Goal: Information Seeking & Learning: Learn about a topic

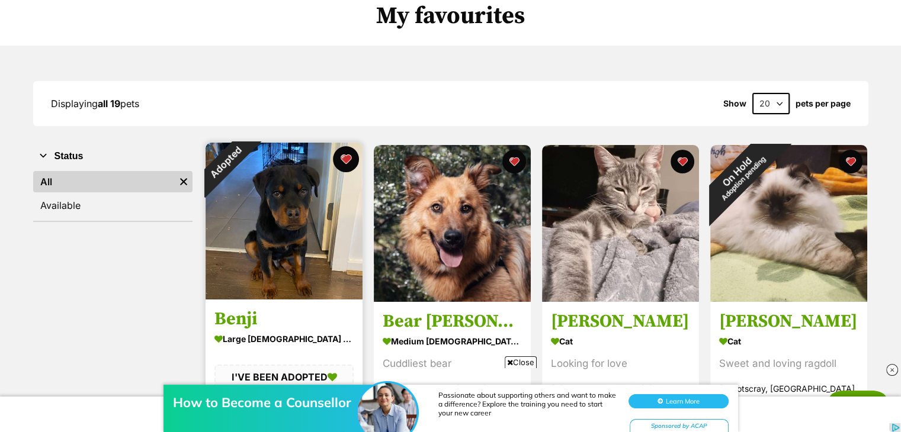
click at [345, 163] on button "favourite" at bounding box center [346, 159] width 26 height 26
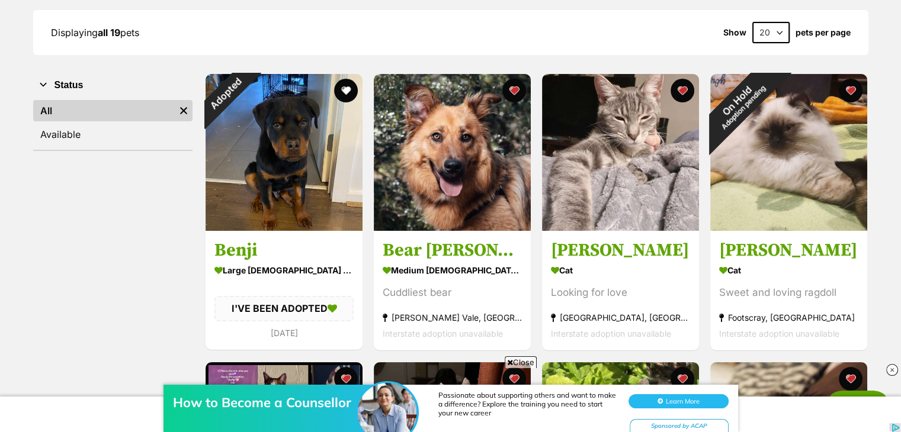
scroll to position [173, 0]
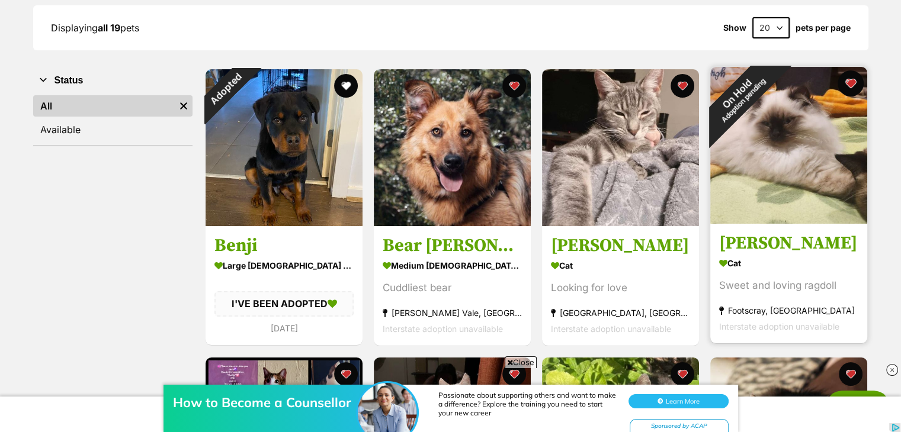
click at [856, 87] on button "favourite" at bounding box center [850, 83] width 26 height 26
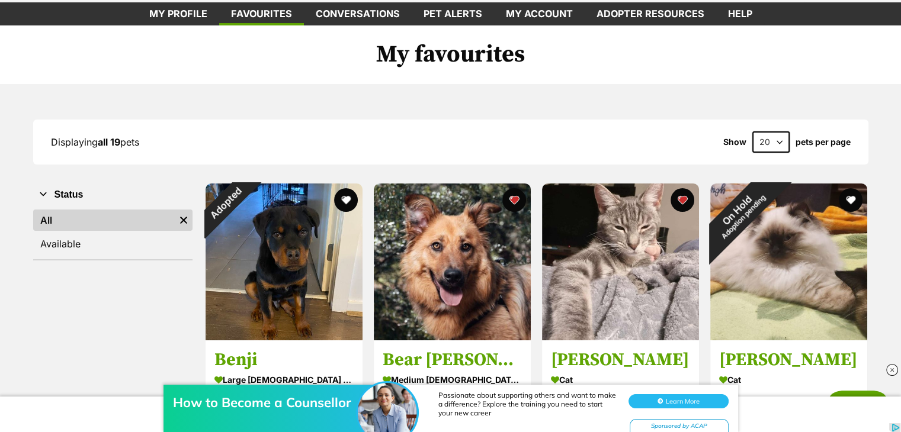
scroll to position [0, 0]
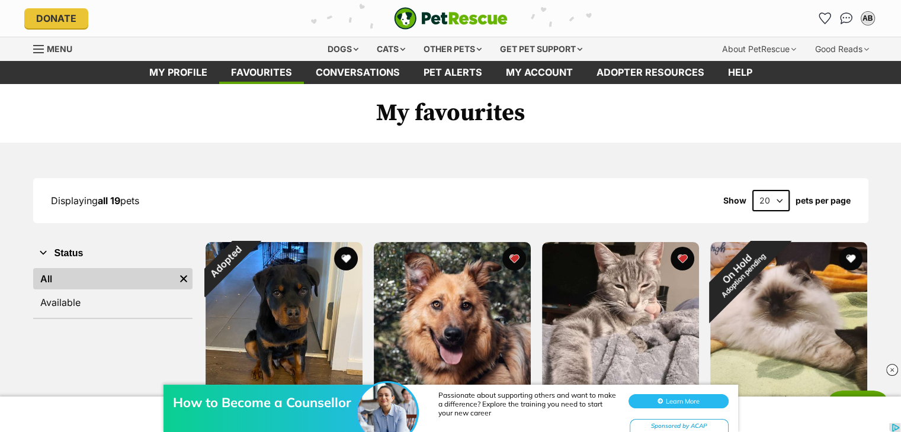
click at [433, 17] on img "PetRescue" at bounding box center [451, 18] width 114 height 23
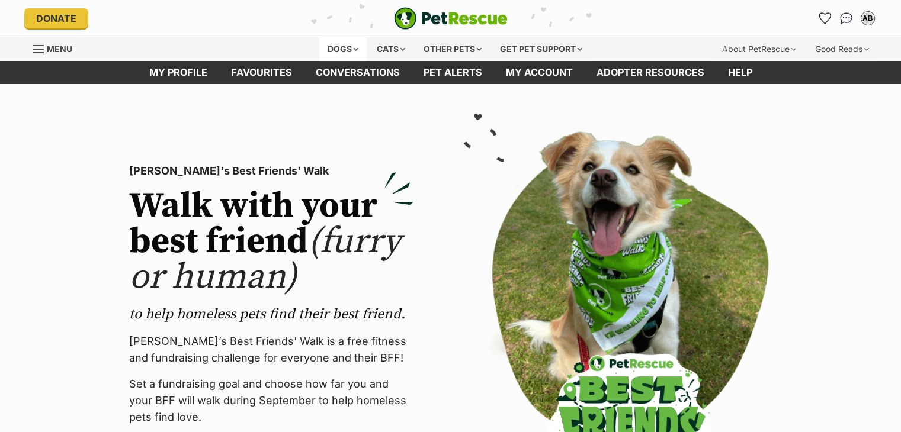
click at [343, 50] on div "Dogs" at bounding box center [342, 49] width 47 height 24
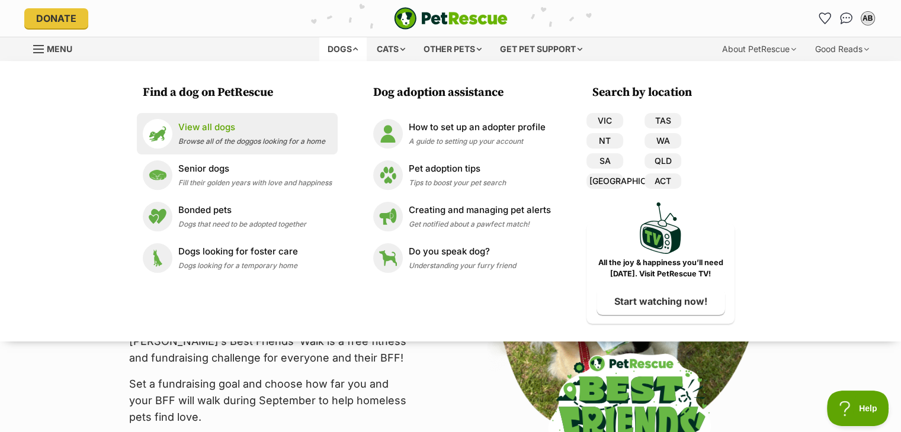
click at [239, 130] on p "View all dogs" at bounding box center [251, 128] width 147 height 14
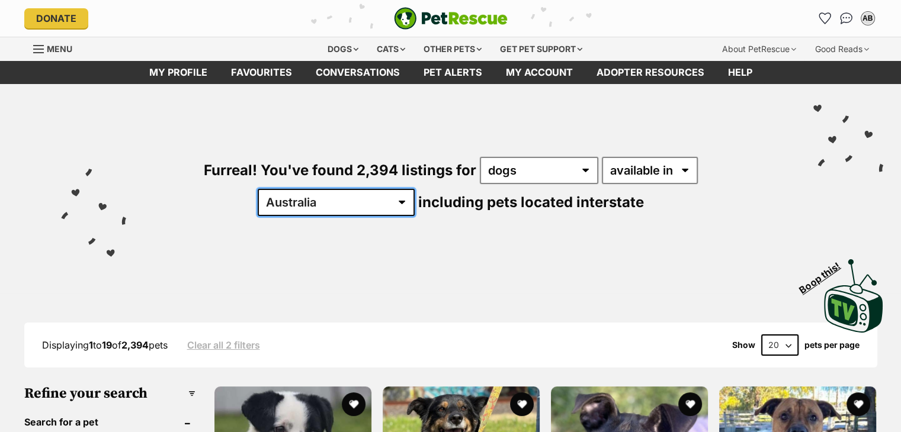
click at [414, 189] on select "Australia ACT NSW NT QLD SA TAS VIC WA" at bounding box center [336, 202] width 157 height 27
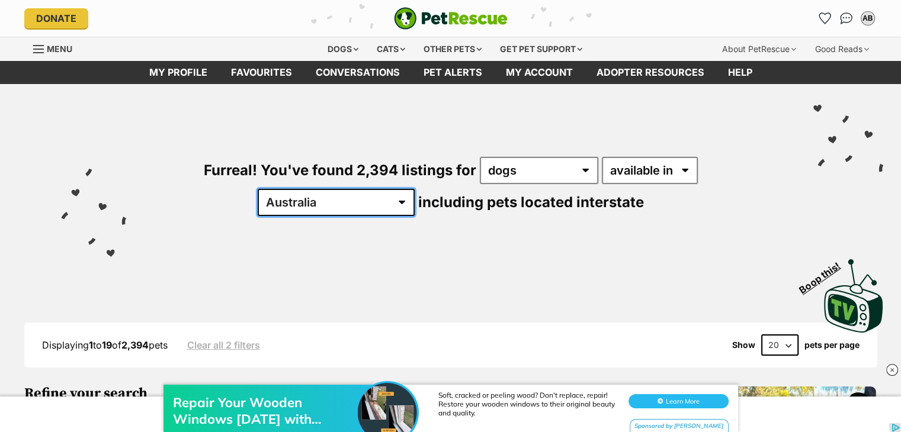
select select "VIC"
click at [414, 189] on select "Australia ACT NSW NT QLD SA TAS VIC WA" at bounding box center [336, 202] width 157 height 27
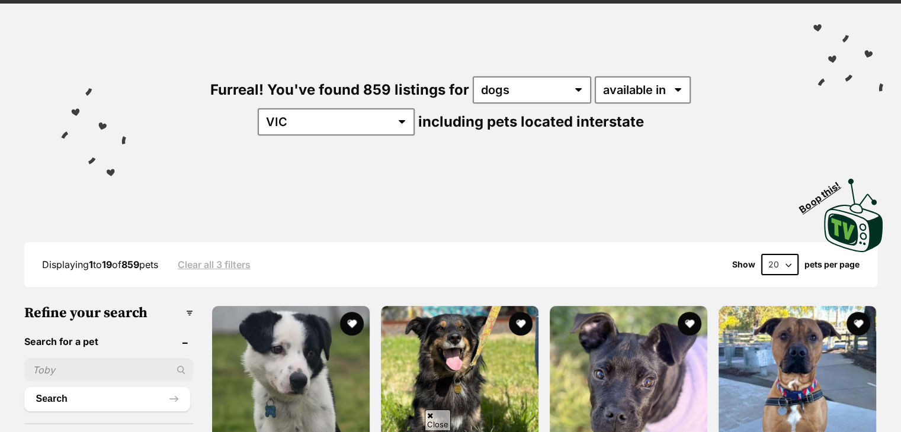
click at [777, 262] on select "20 40 60" at bounding box center [779, 264] width 37 height 21
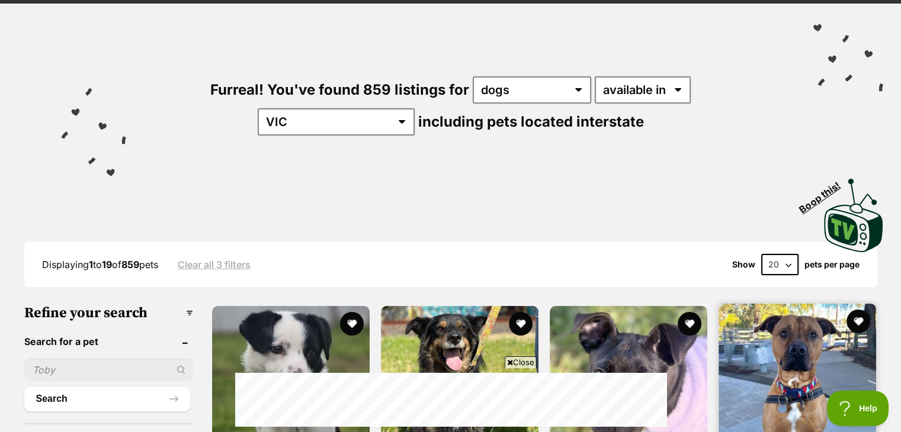
select select "60"
click at [761, 254] on select "20 40 60" at bounding box center [779, 264] width 37 height 21
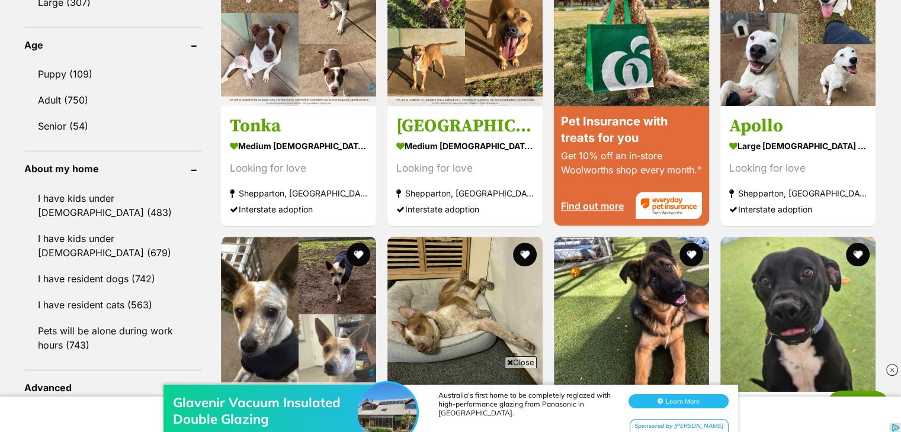
scroll to position [1220, 0]
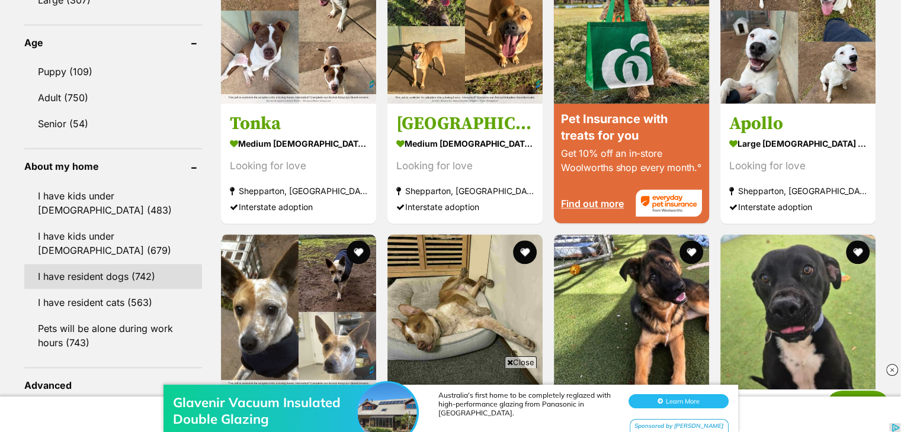
click at [79, 275] on link "I have resident dogs (742)" at bounding box center [113, 276] width 178 height 25
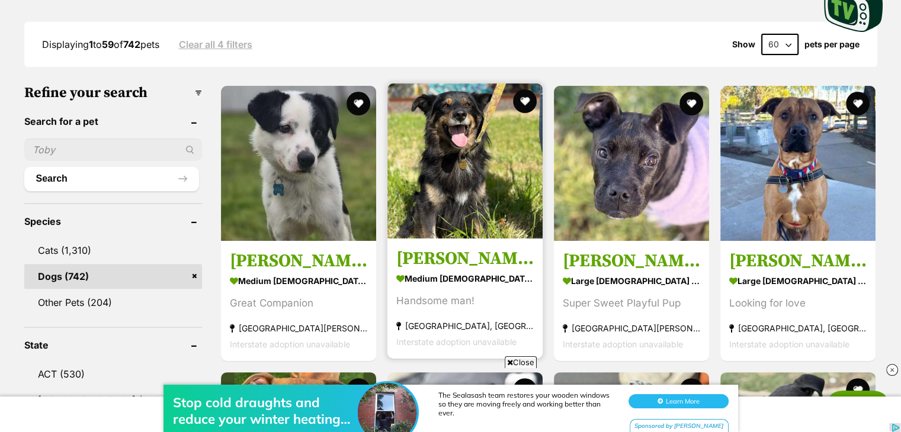
click at [433, 224] on img at bounding box center [464, 160] width 155 height 155
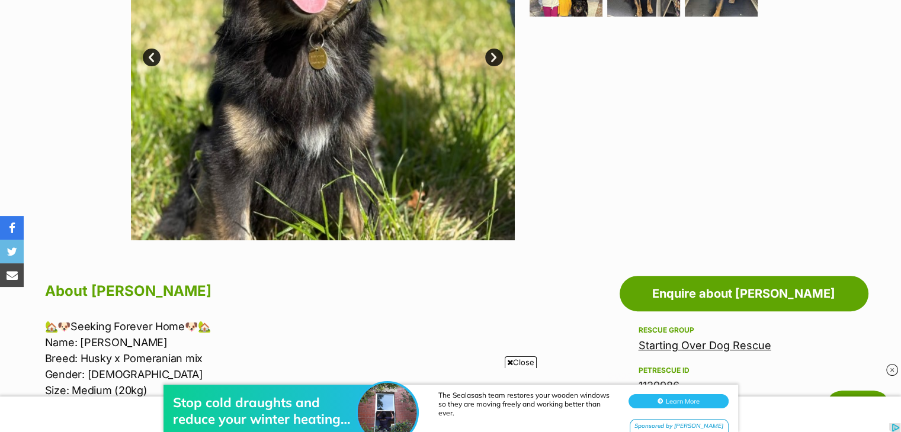
scroll to position [388, 0]
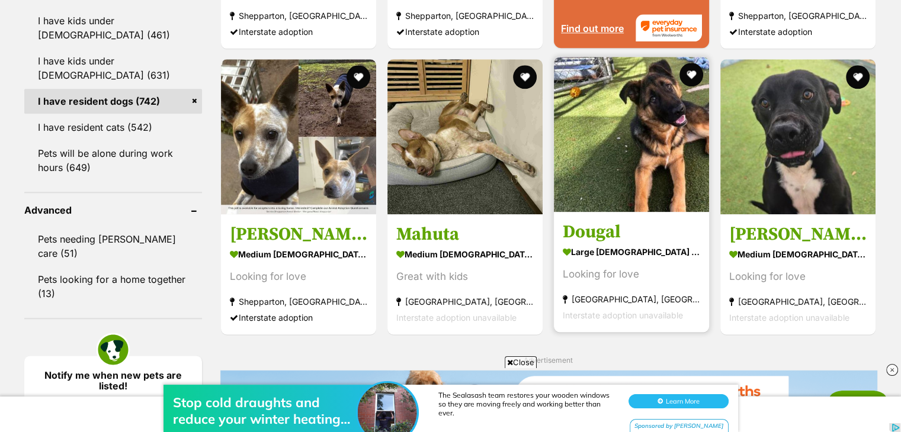
click at [612, 154] on img at bounding box center [631, 134] width 155 height 155
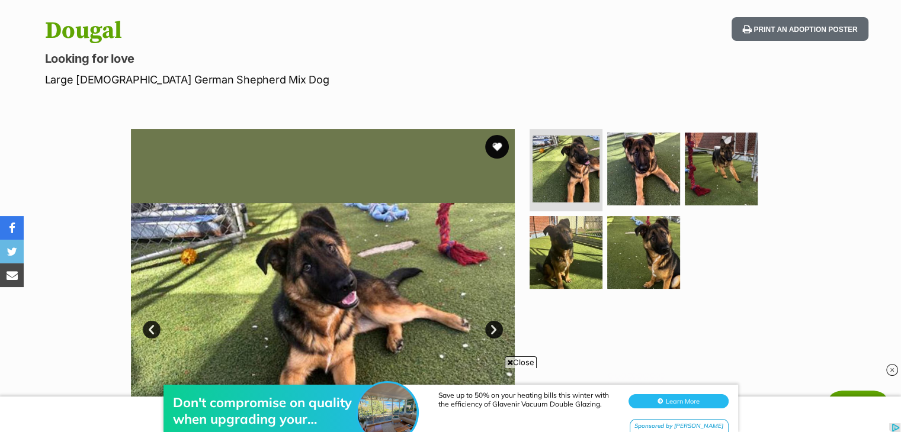
scroll to position [188, 0]
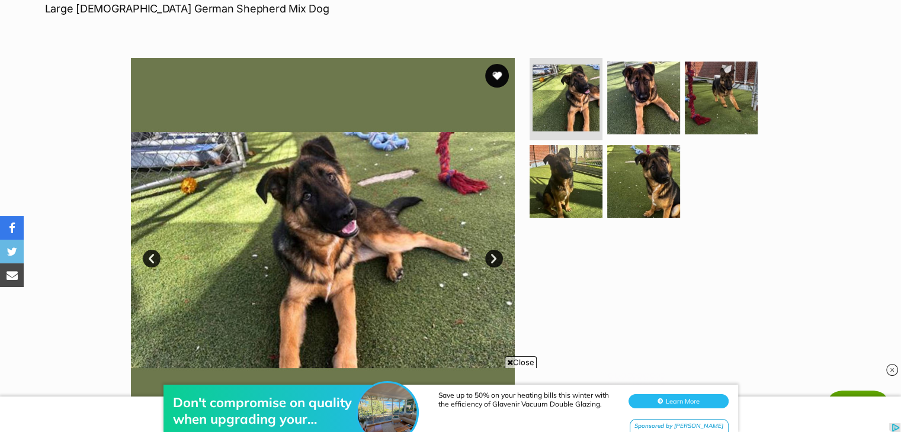
click at [496, 250] on link "Next" at bounding box center [494, 259] width 18 height 18
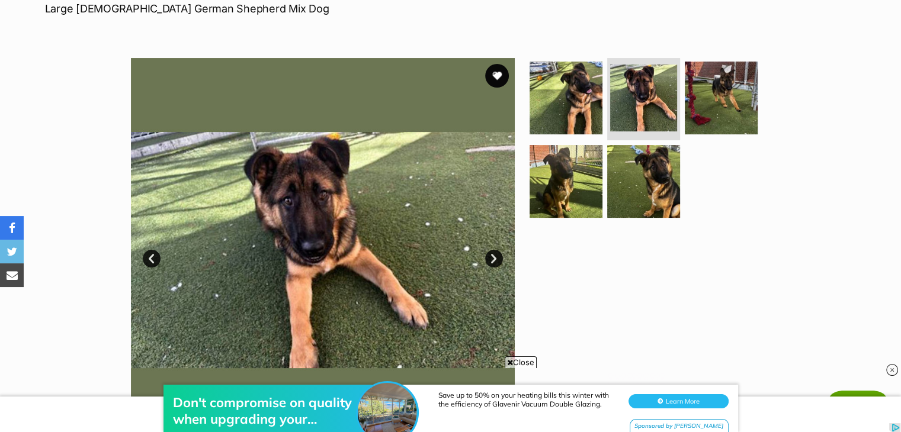
click at [494, 252] on link "Next" at bounding box center [494, 259] width 18 height 18
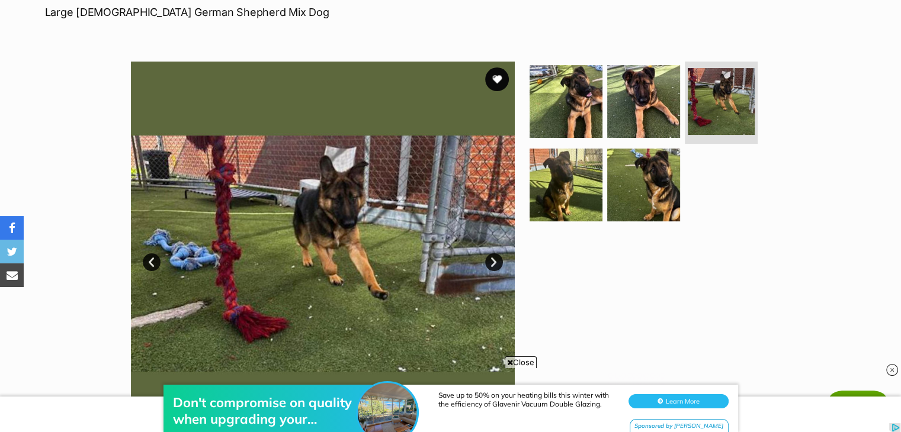
scroll to position [187, 0]
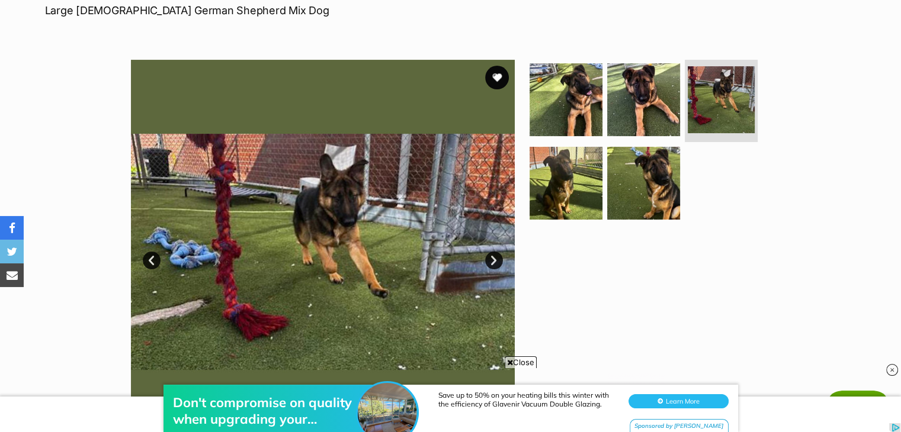
click at [495, 258] on link "Next" at bounding box center [494, 261] width 18 height 18
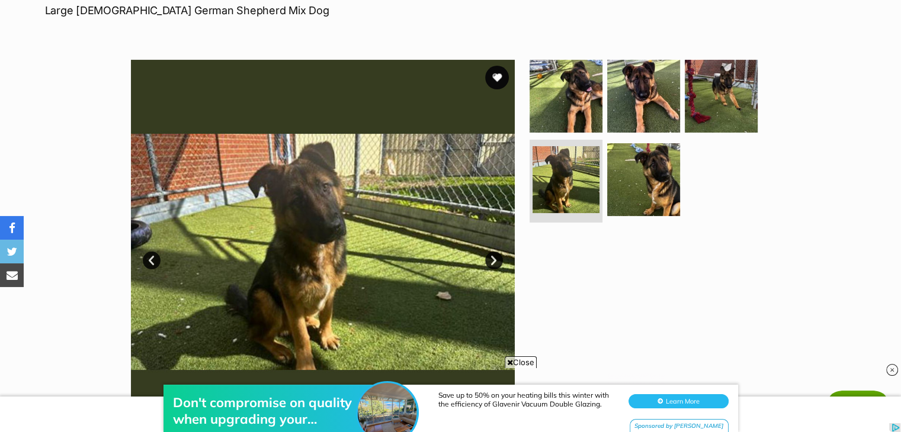
click at [494, 252] on link "Next" at bounding box center [494, 261] width 18 height 18
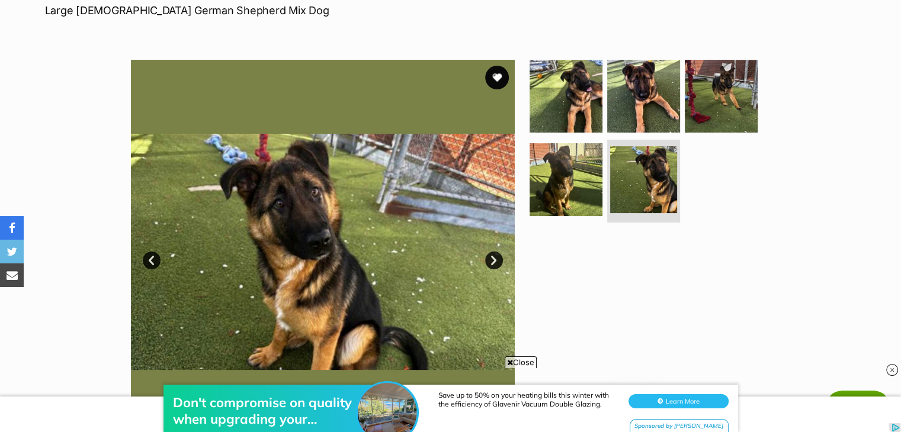
click at [490, 255] on link "Next" at bounding box center [494, 261] width 18 height 18
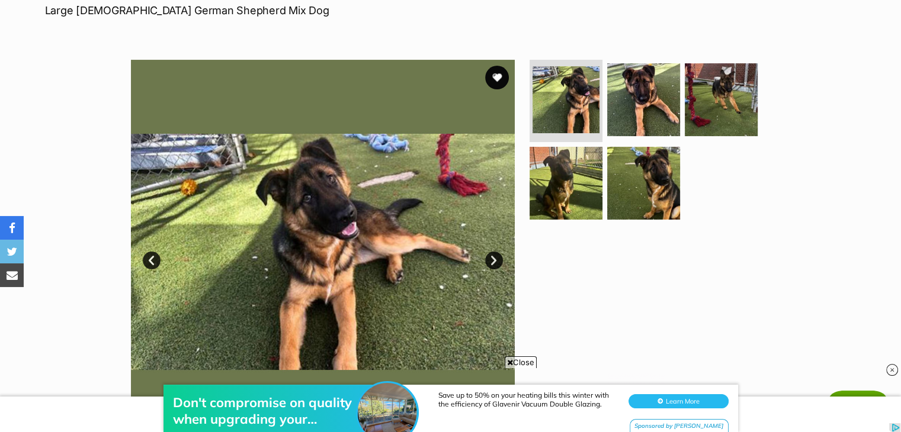
click at [494, 261] on link "Next" at bounding box center [494, 261] width 18 height 18
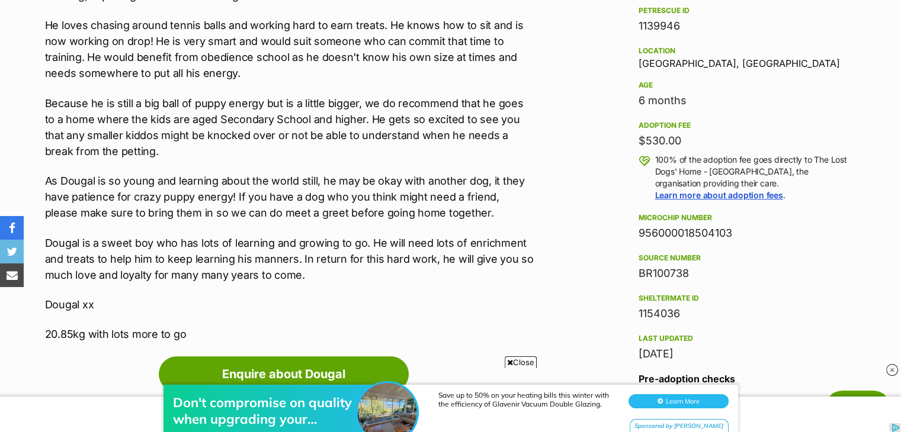
scroll to position [770, 0]
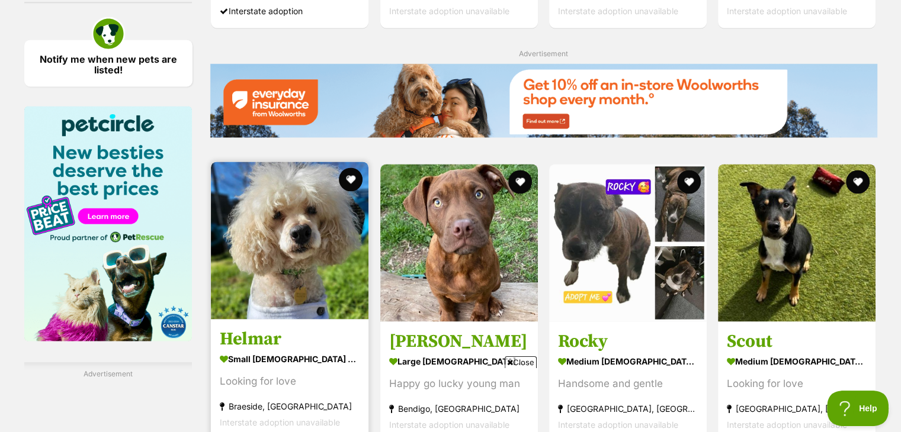
click at [248, 264] on img at bounding box center [290, 241] width 158 height 158
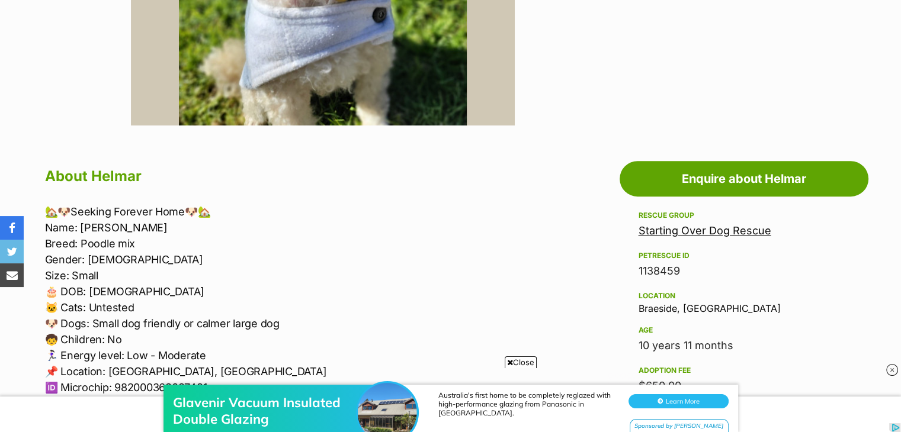
scroll to position [667, 0]
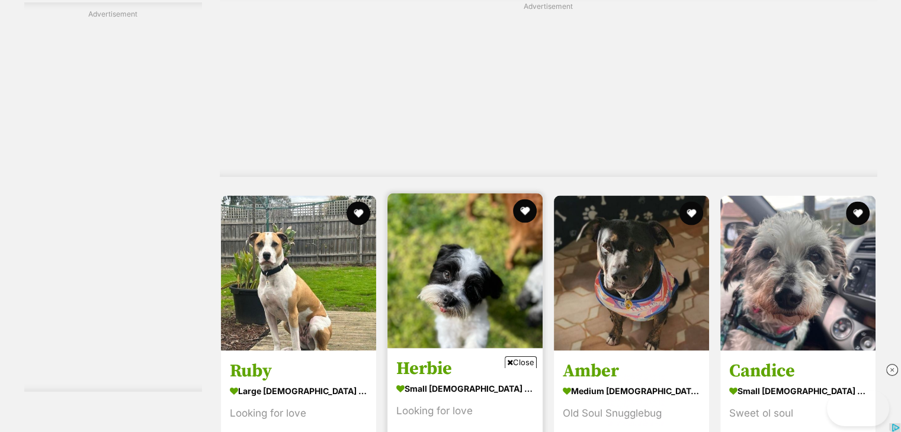
scroll to position [2163, 0]
click at [478, 194] on img at bounding box center [464, 271] width 155 height 155
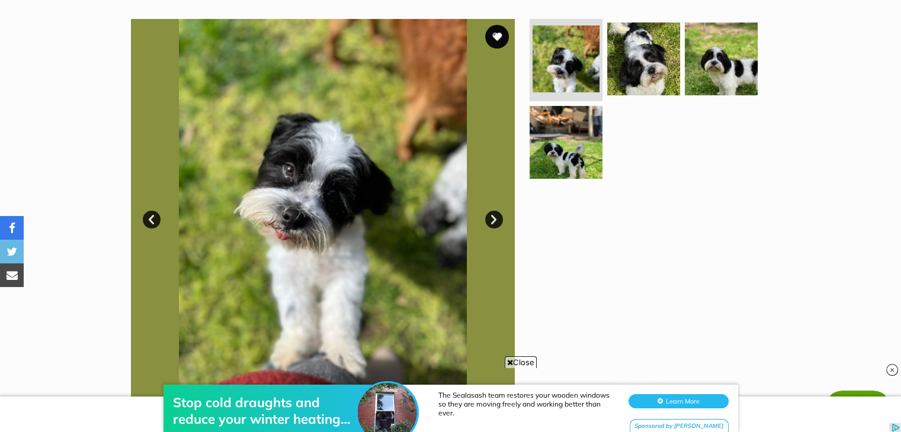
scroll to position [229, 0]
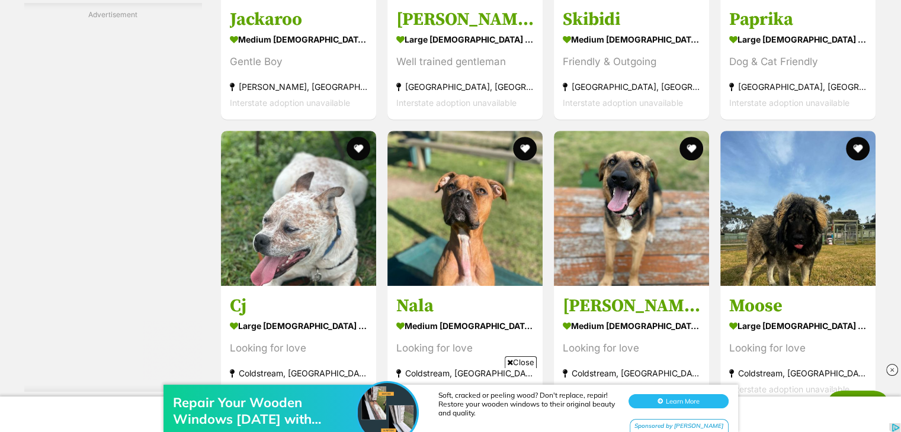
scroll to position [5019, 0]
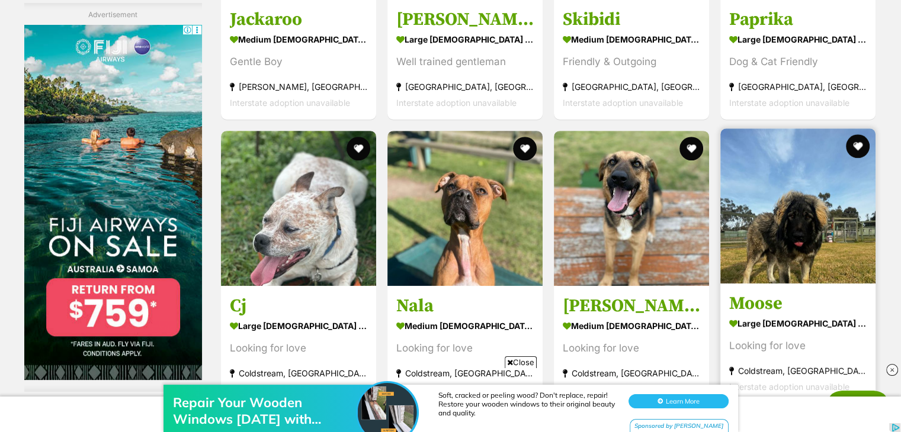
click at [782, 259] on img at bounding box center [797, 205] width 155 height 155
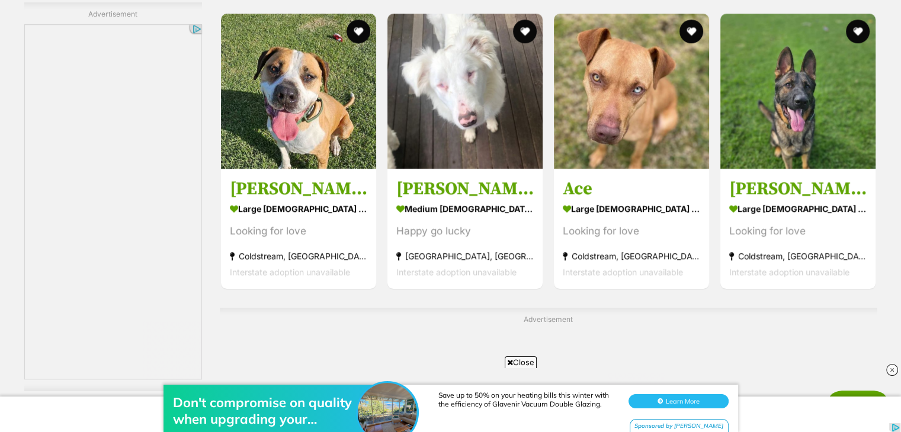
scroll to position [5600, 0]
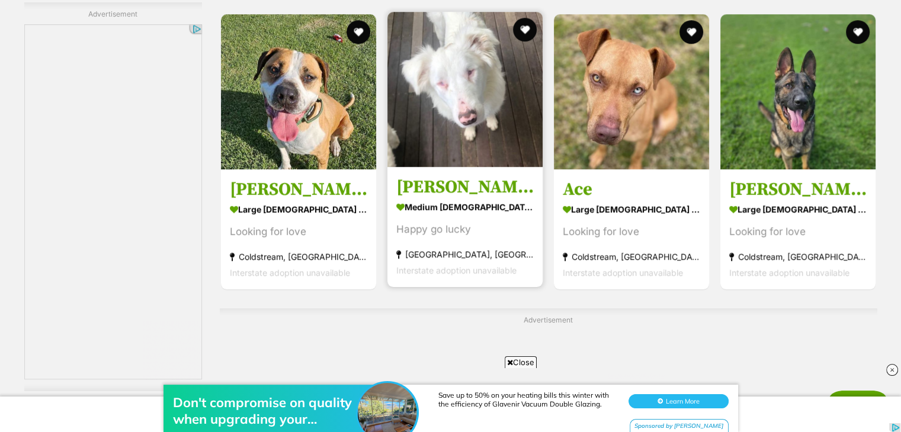
click at [445, 160] on img at bounding box center [464, 89] width 155 height 155
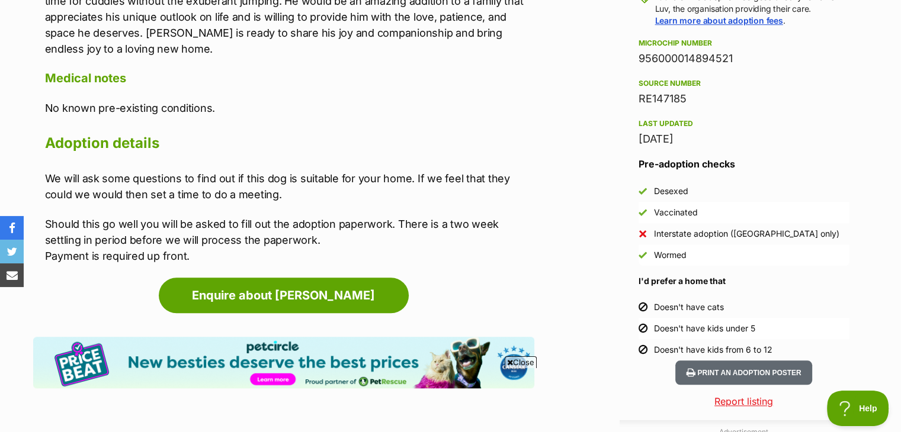
scroll to position [981, 0]
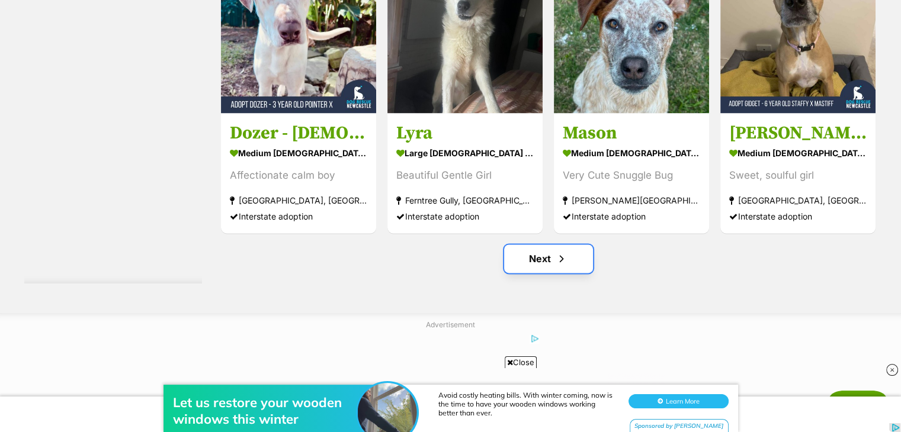
click at [542, 259] on link "Next" at bounding box center [548, 259] width 89 height 28
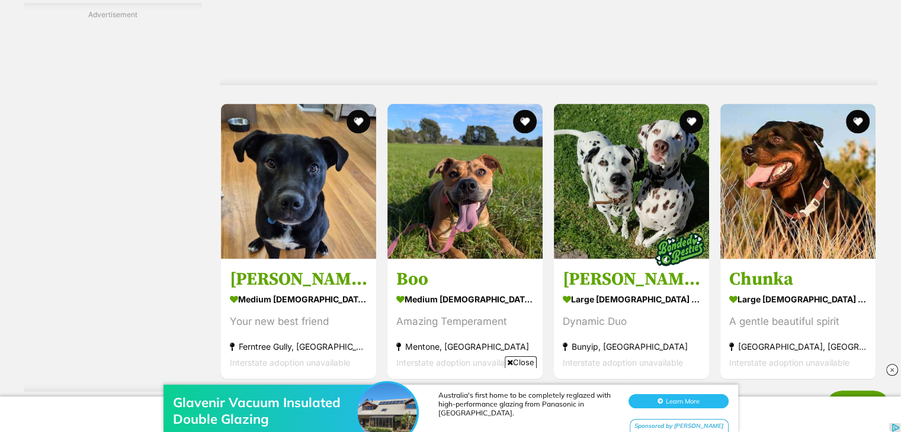
scroll to position [2259, 0]
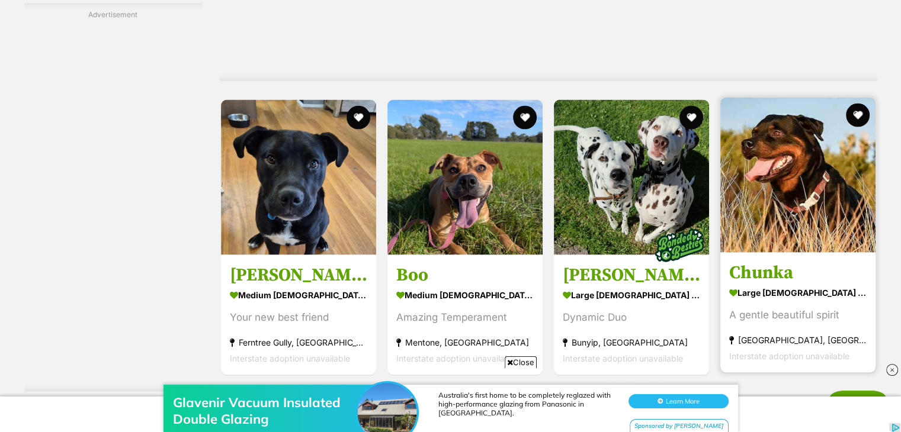
click at [779, 220] on img at bounding box center [797, 175] width 155 height 155
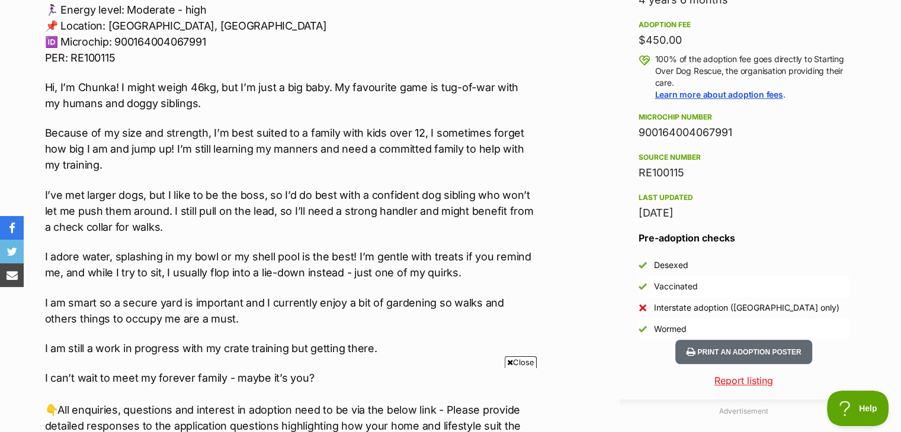
scroll to position [850, 0]
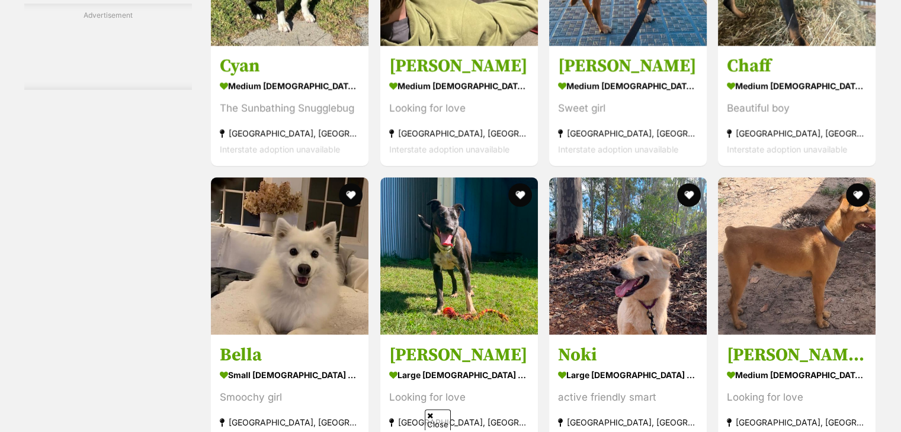
scroll to position [2695, 0]
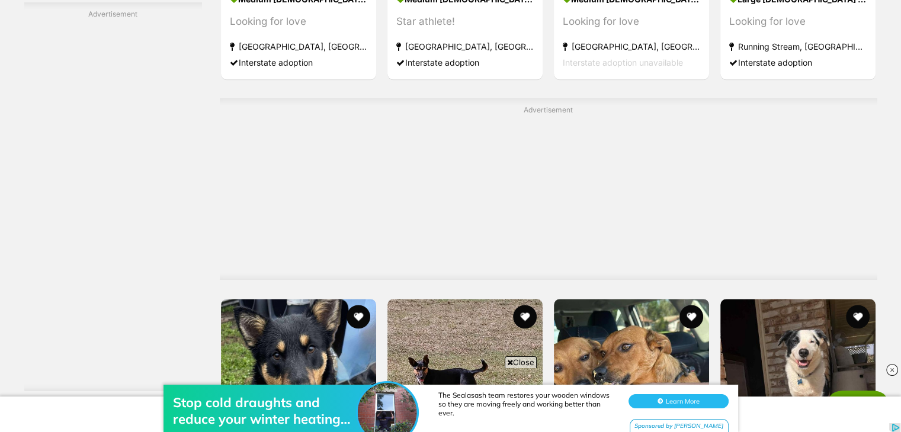
scroll to position [5883, 0]
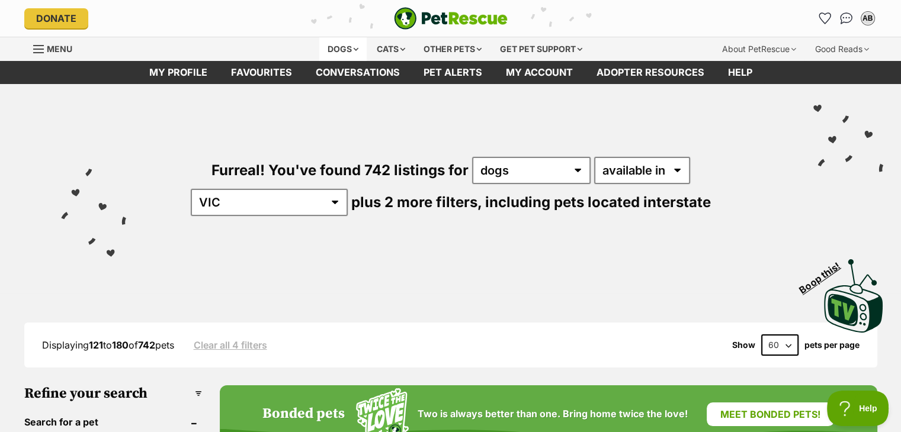
click at [337, 46] on div "Dogs" at bounding box center [342, 49] width 47 height 24
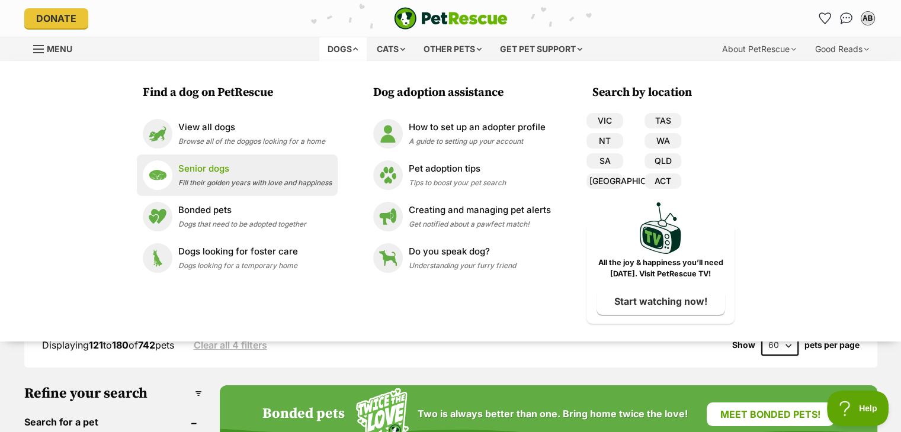
click at [185, 164] on p "Senior dogs" at bounding box center [254, 169] width 153 height 14
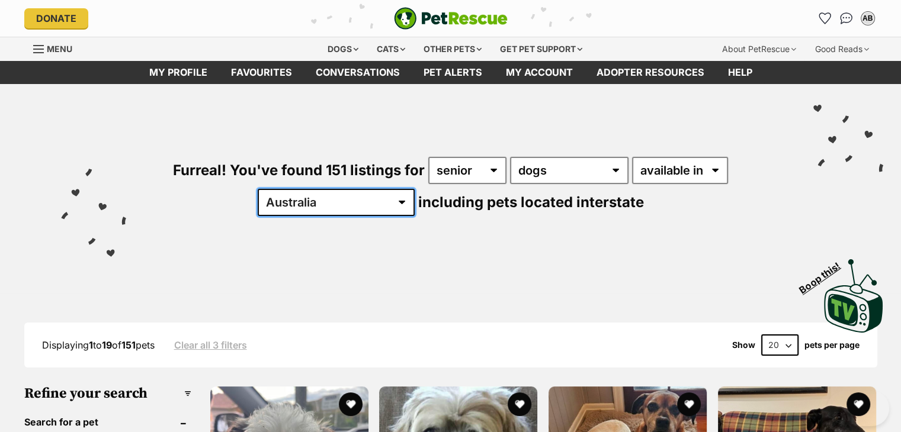
click at [327, 197] on select "Australia ACT NSW NT QLD SA TAS VIC WA" at bounding box center [336, 202] width 157 height 27
select select "VIC"
click at [294, 189] on select "Australia ACT NSW NT QLD SA TAS VIC WA" at bounding box center [336, 202] width 157 height 27
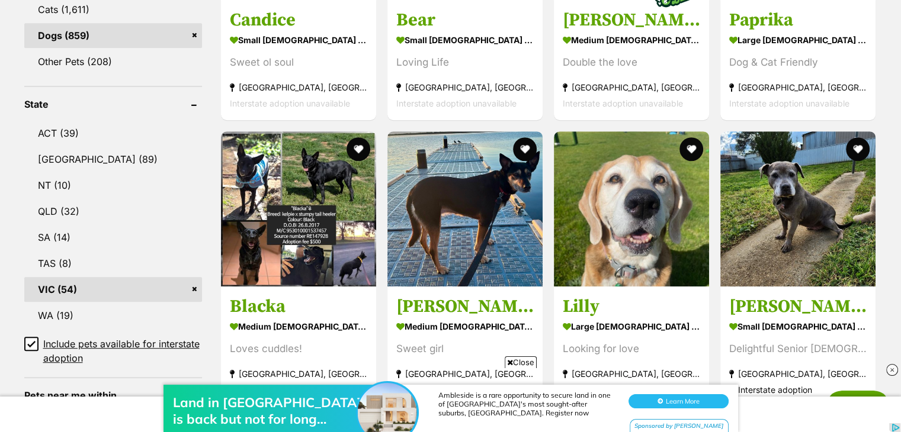
scroll to position [324, 0]
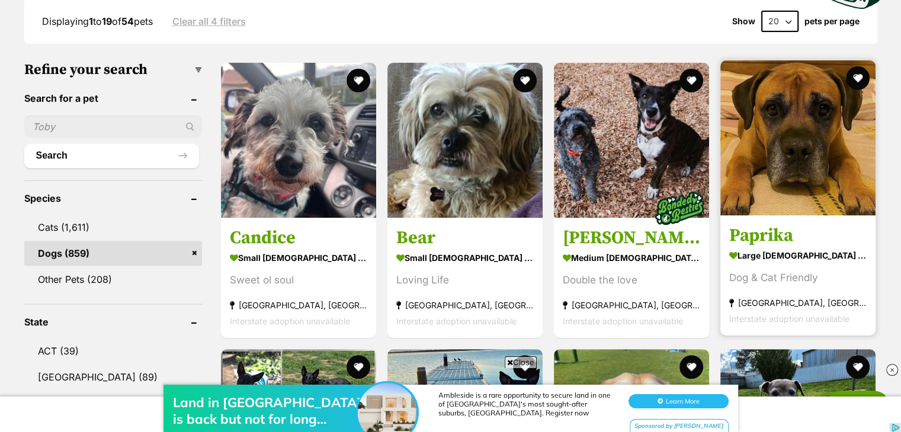
click at [814, 181] on img at bounding box center [797, 137] width 155 height 155
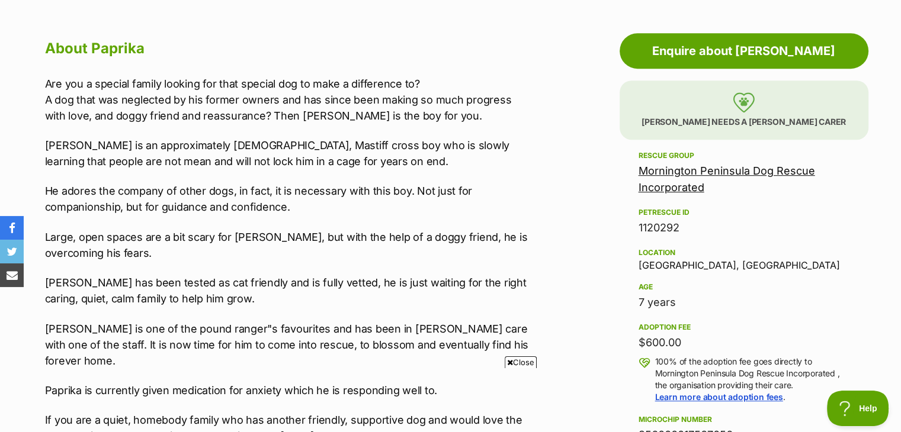
scroll to position [634, 0]
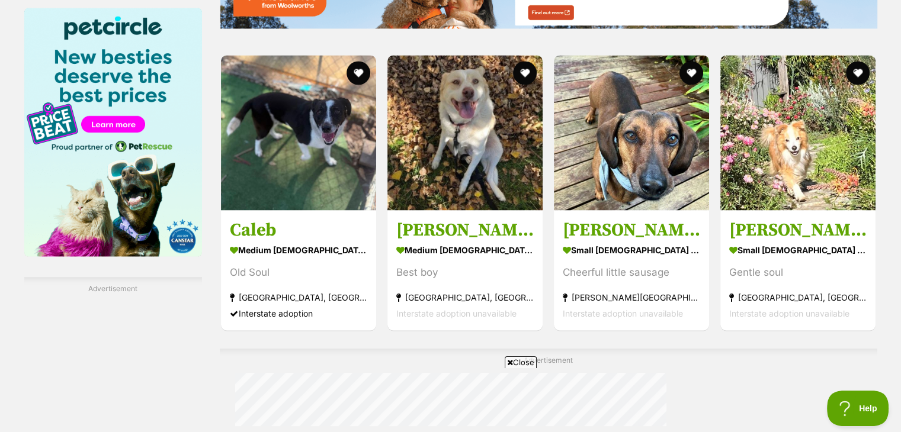
scroll to position [1810, 0]
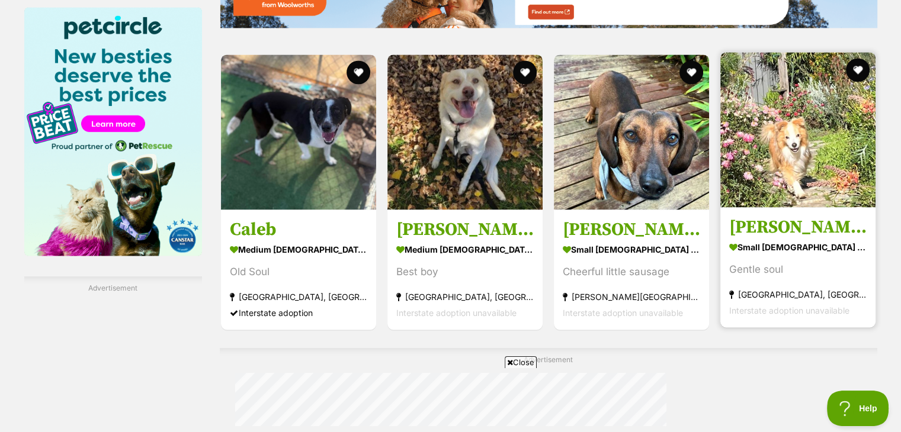
click at [802, 192] on img at bounding box center [797, 129] width 155 height 155
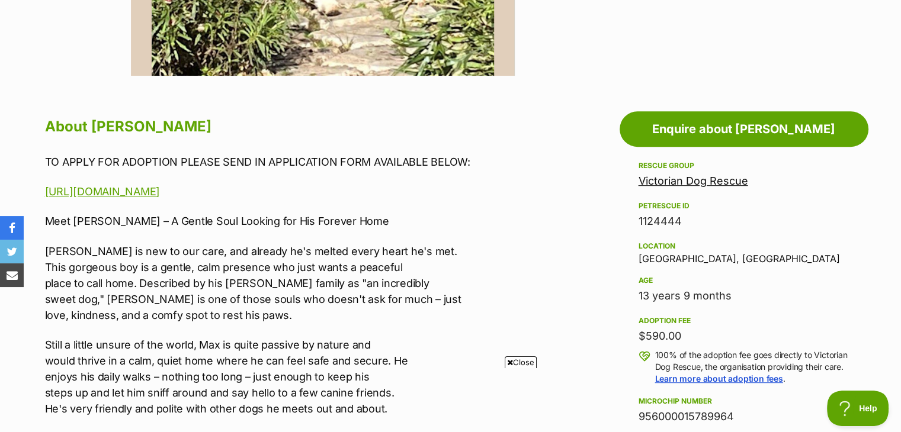
scroll to position [632, 0]
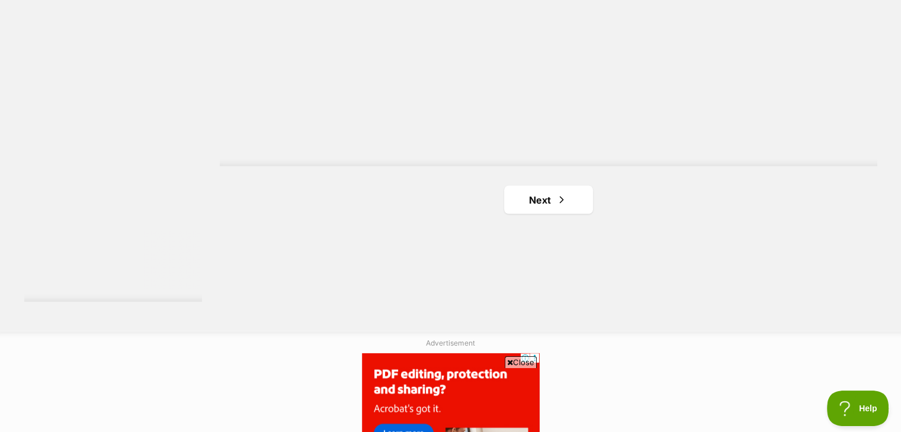
scroll to position [2017, 0]
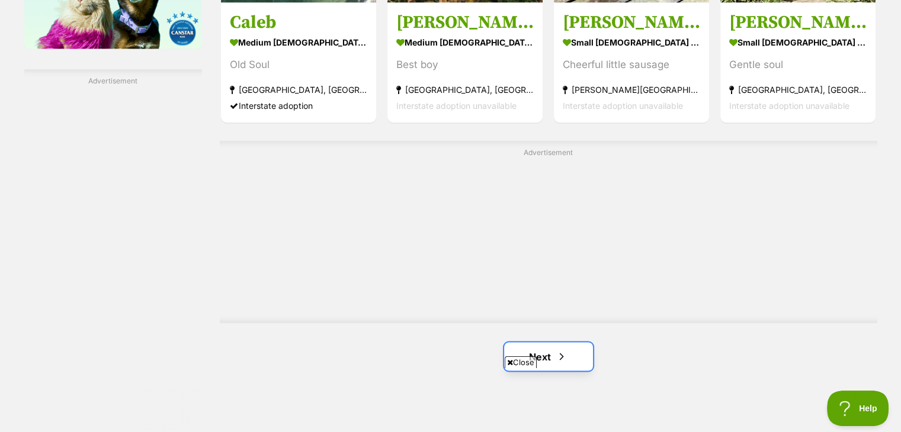
click at [545, 342] on link "Next" at bounding box center [548, 356] width 89 height 28
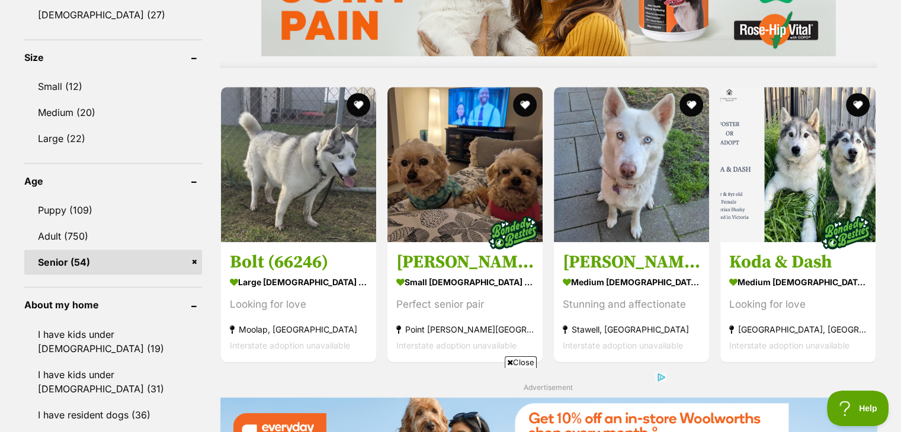
scroll to position [1091, 0]
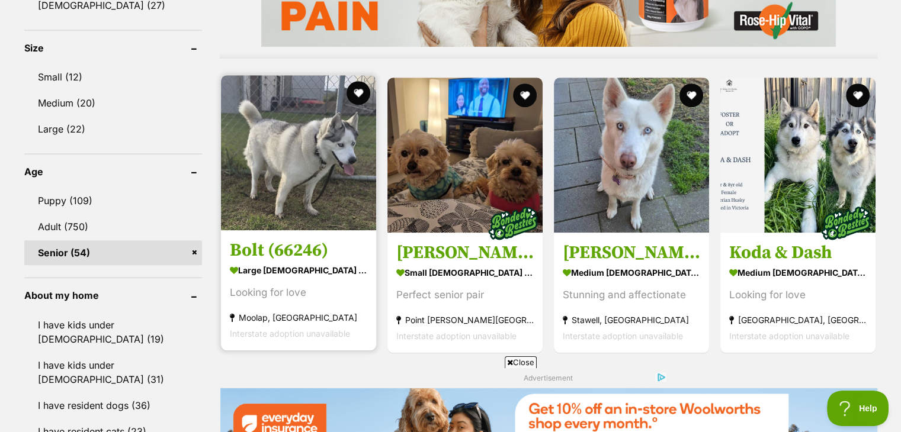
click at [311, 211] on img at bounding box center [298, 152] width 155 height 155
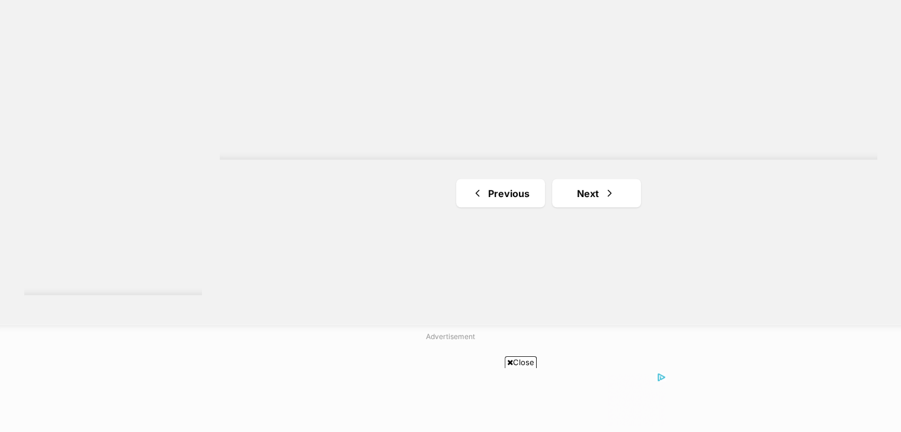
scroll to position [2213, 0]
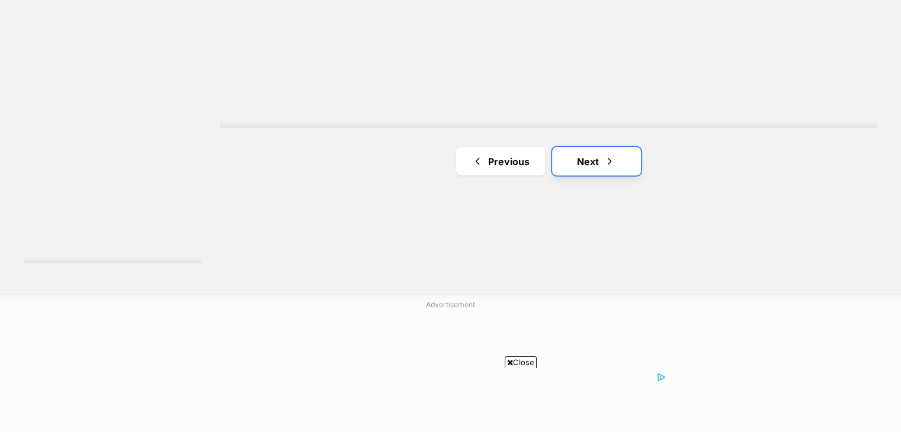
click at [616, 162] on link "Next" at bounding box center [596, 161] width 89 height 28
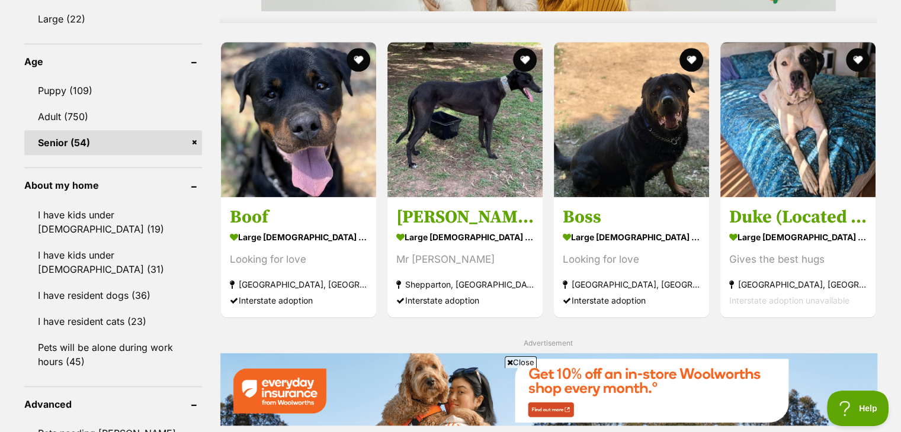
scroll to position [1201, 0]
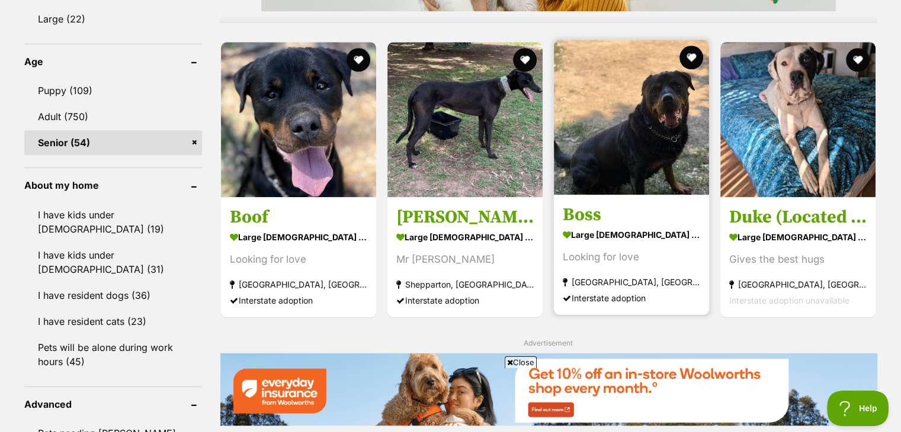
click at [613, 200] on article "Boss large male Dog Looking for love Bethungra, NSW Interstate adoption" at bounding box center [631, 177] width 158 height 278
click at [616, 159] on img at bounding box center [631, 117] width 155 height 155
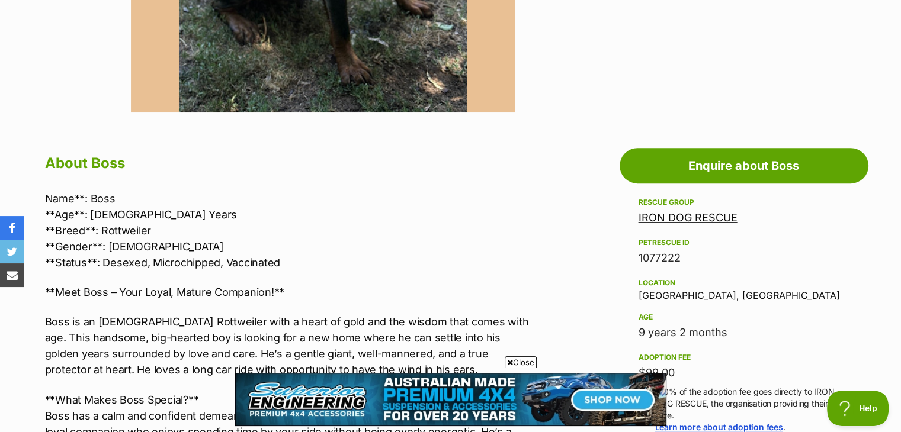
scroll to position [516, 0]
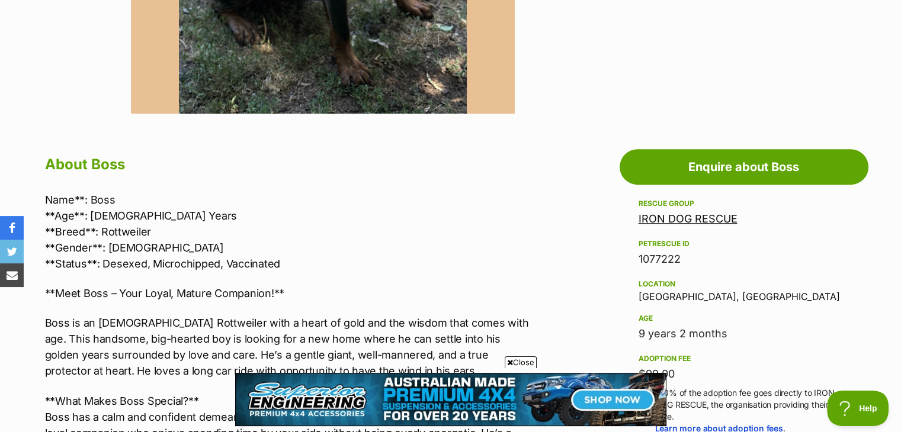
click at [666, 220] on link "IRON DOG RESCUE" at bounding box center [687, 219] width 99 height 12
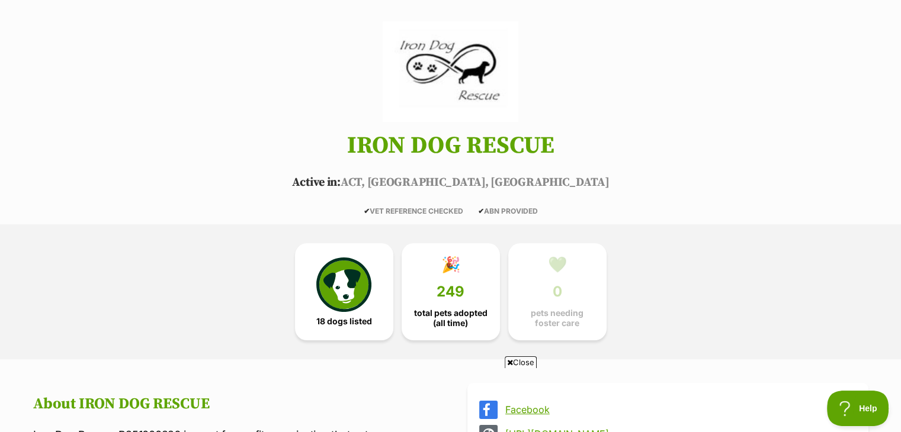
scroll to position [88, 0]
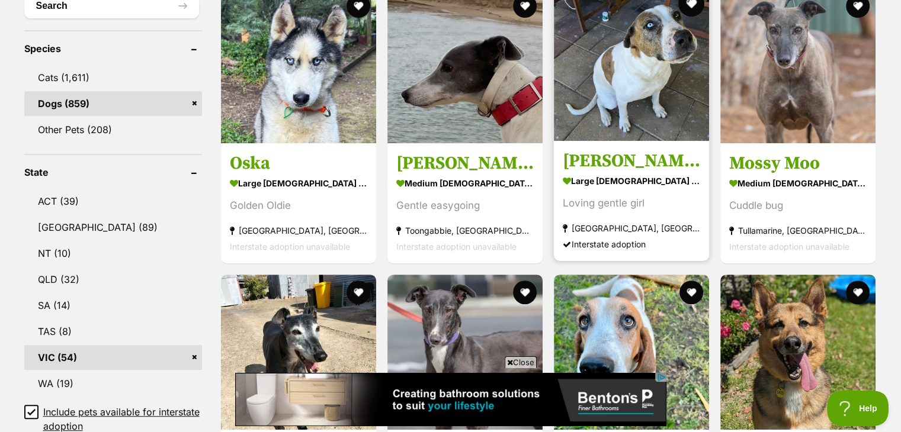
scroll to position [474, 0]
